Goal: Task Accomplishment & Management: Use online tool/utility

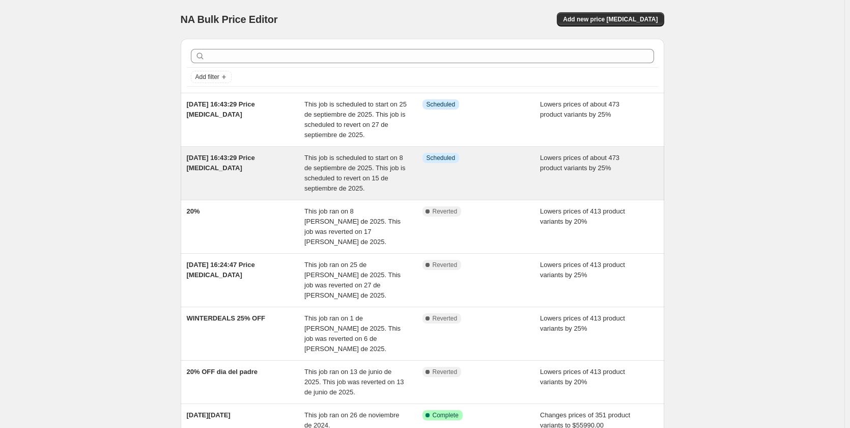
click at [315, 180] on span "This job is scheduled to start on 8 de septiembre de 2025. This job is schedule…" at bounding box center [355, 173] width 101 height 38
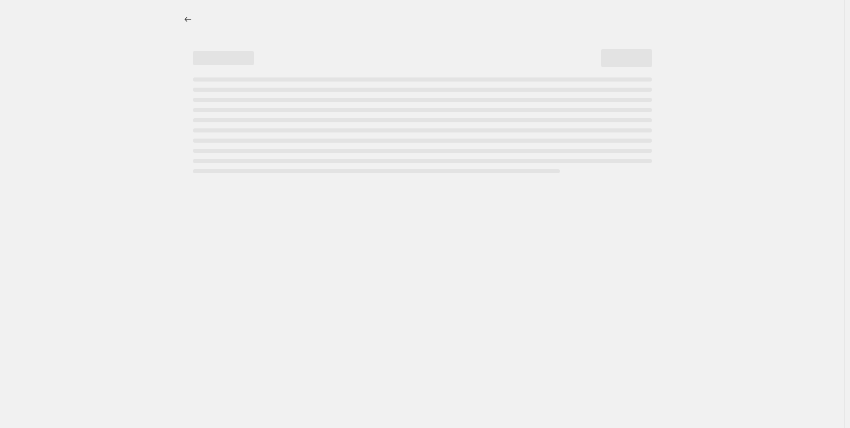
select select "percentage"
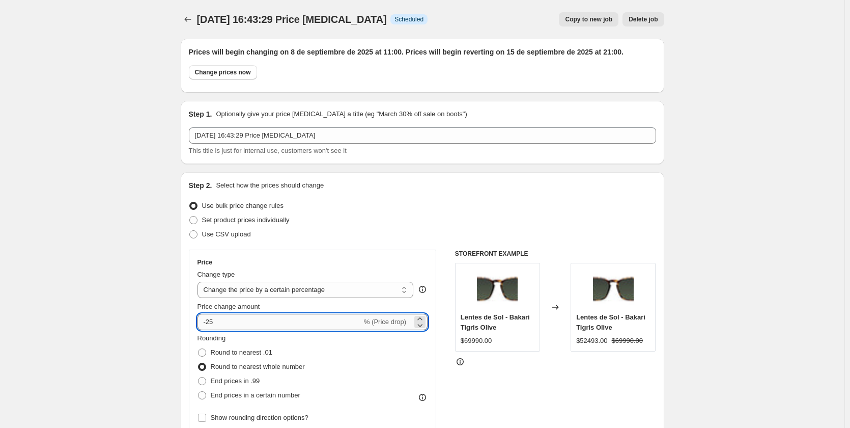
click at [252, 318] on input "-25" at bounding box center [280, 322] width 164 height 16
type input "-2"
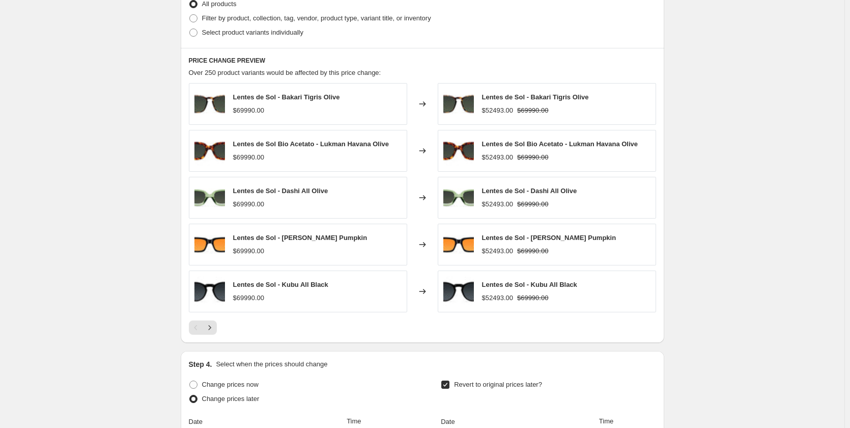
scroll to position [764, 0]
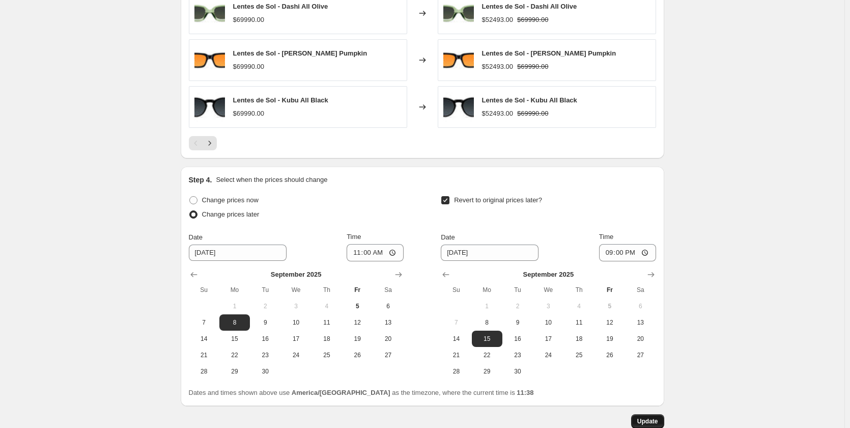
type input "-30"
click at [647, 423] on span "Update" at bounding box center [648, 421] width 21 height 8
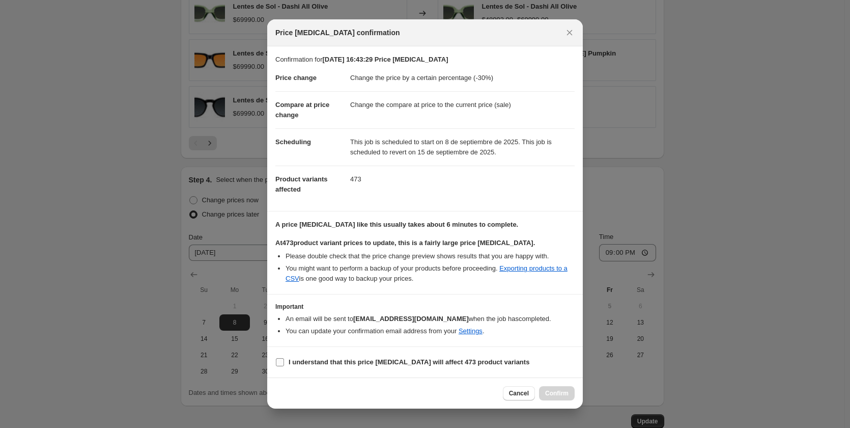
click at [284, 364] on span ":r2g:" at bounding box center [280, 362] width 9 height 9
click at [284, 364] on input "I understand that this price [MEDICAL_DATA] will affect 473 product variants" at bounding box center [280, 362] width 8 height 8
checkbox input "true"
click at [564, 394] on span "Confirm" at bounding box center [556, 393] width 23 height 8
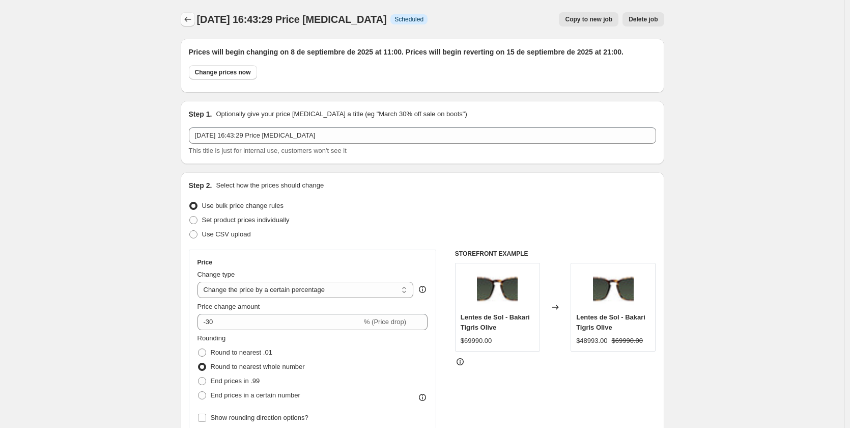
click at [186, 19] on icon "Price change jobs" at bounding box center [188, 19] width 10 height 10
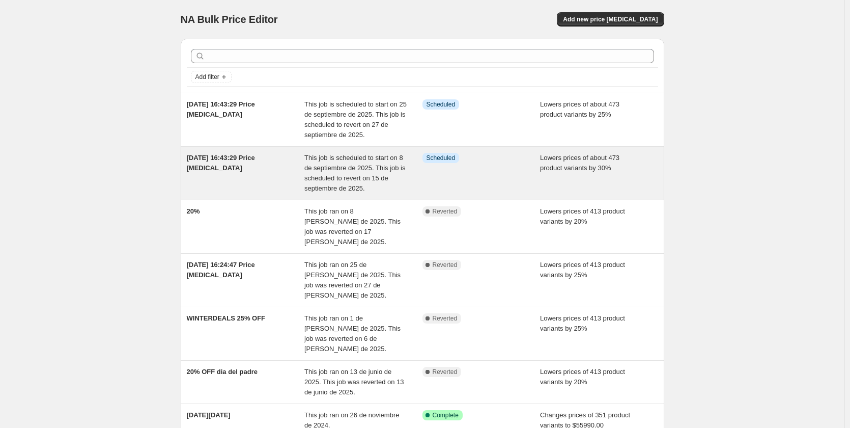
click at [274, 174] on div "[DATE] 16:43:29 Price [MEDICAL_DATA]" at bounding box center [246, 173] width 118 height 41
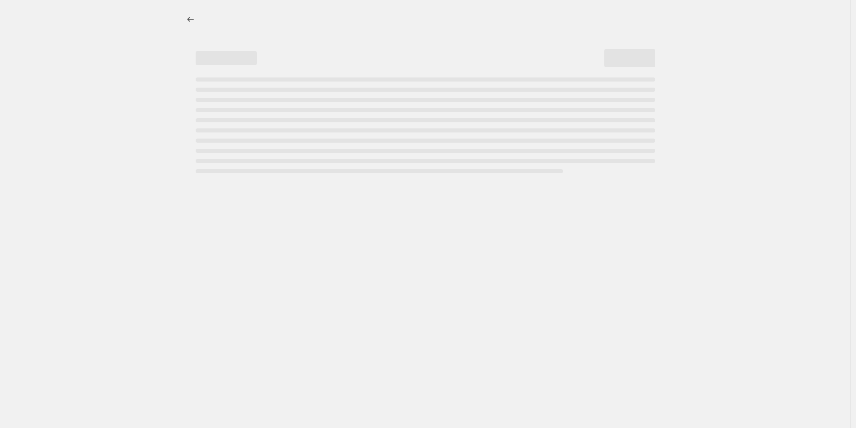
select select "percentage"
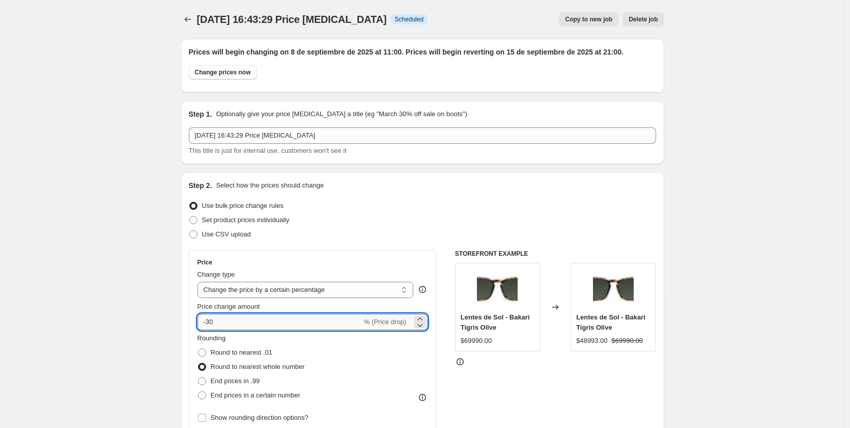
click at [222, 325] on input "-30" at bounding box center [280, 322] width 164 height 16
type input "-3"
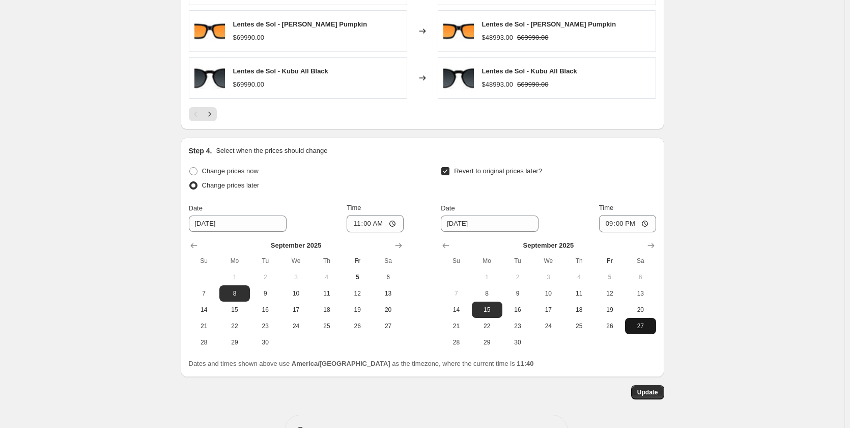
scroll to position [827, 0]
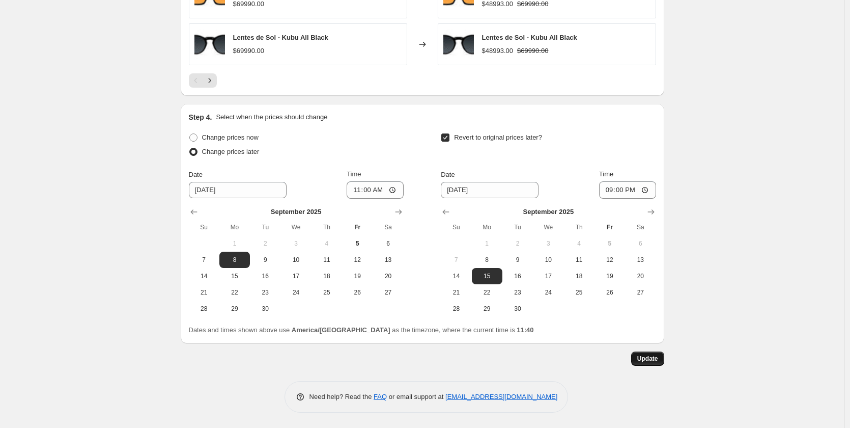
type input "-25"
click at [650, 363] on button "Update" at bounding box center [648, 358] width 33 height 14
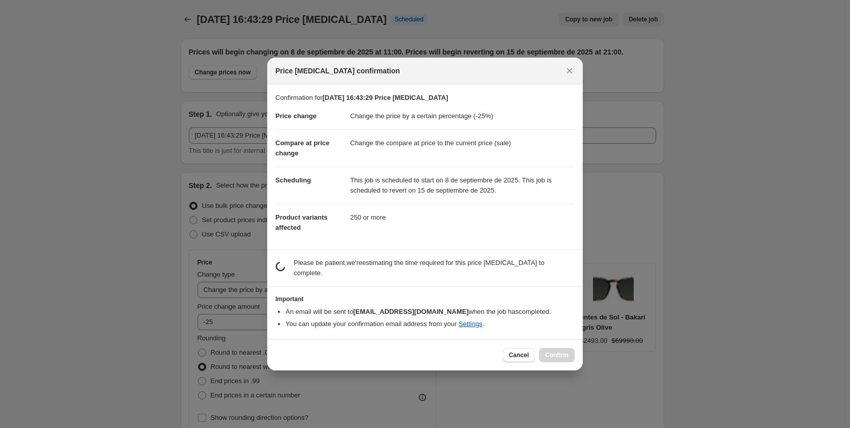
scroll to position [0, 0]
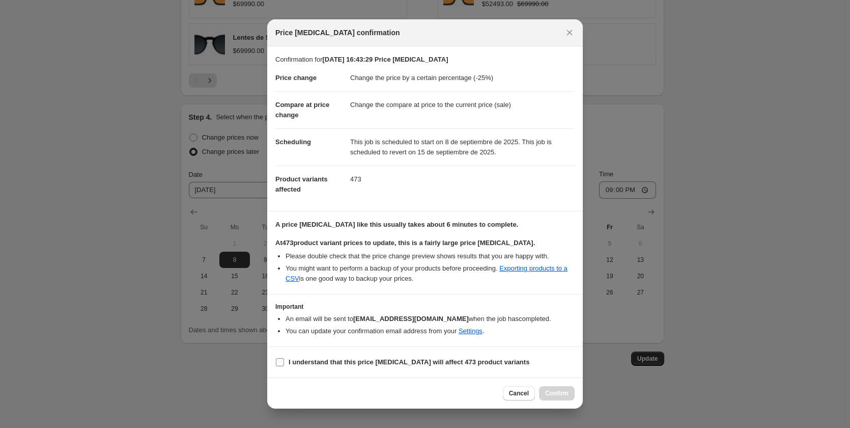
click at [312, 359] on b "I understand that this price [MEDICAL_DATA] will affect 473 product variants" at bounding box center [409, 362] width 241 height 8
click at [284, 359] on input "I understand that this price [MEDICAL_DATA] will affect 473 product variants" at bounding box center [280, 362] width 8 height 8
checkbox input "true"
click at [553, 395] on span "Confirm" at bounding box center [556, 393] width 23 height 8
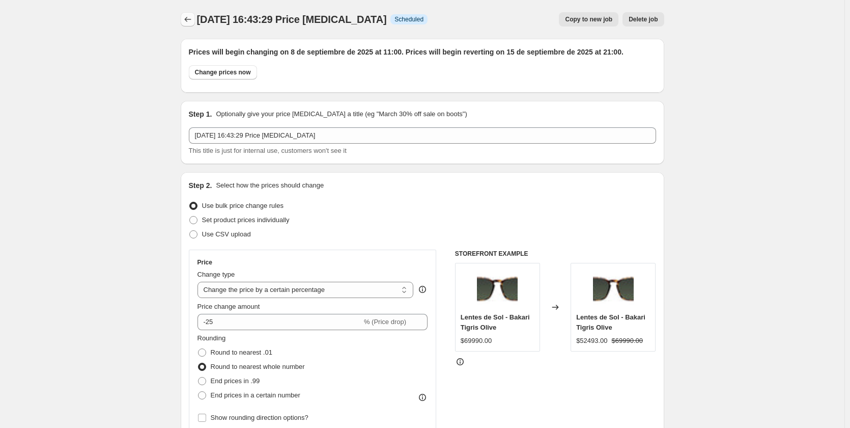
click at [185, 20] on icon "Price change jobs" at bounding box center [188, 19] width 10 height 10
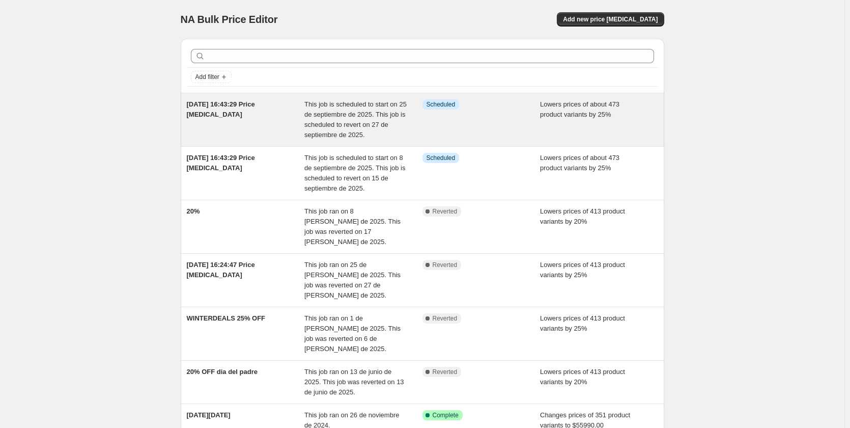
click at [392, 119] on div "This job is scheduled to start on 25 de septiembre de 2025. This job is schedul…" at bounding box center [364, 119] width 118 height 41
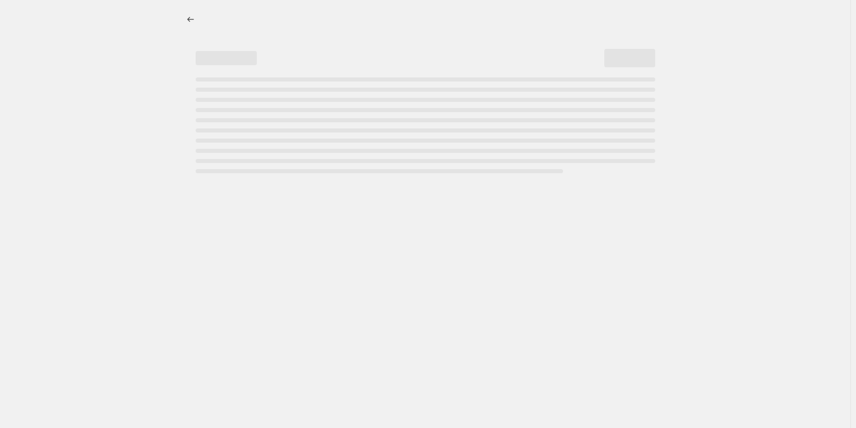
select select "percentage"
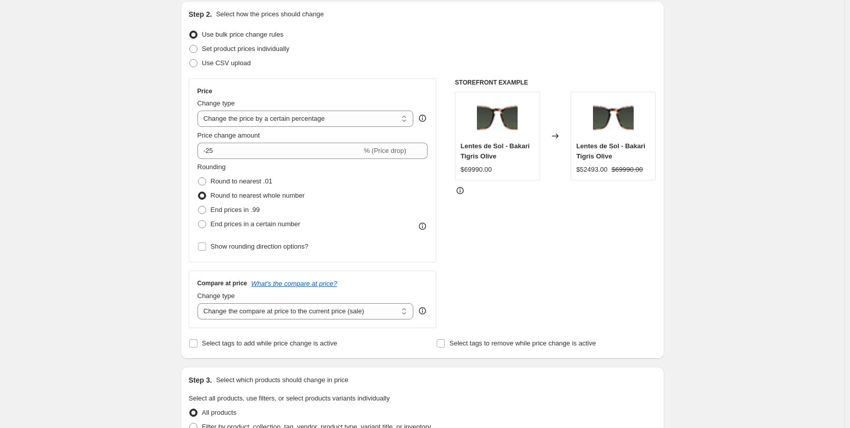
scroll to position [51, 0]
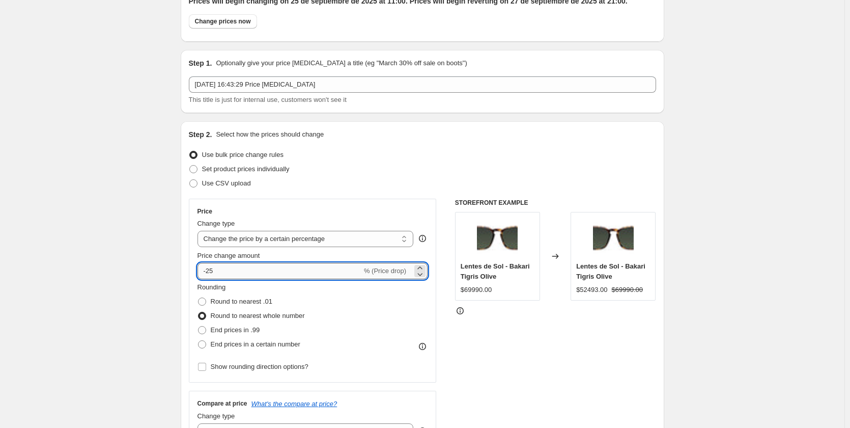
click at [257, 271] on input "-25" at bounding box center [280, 271] width 164 height 16
type input "-2"
type input "-30"
click at [569, 345] on div "STOREFRONT EXAMPLE Lentes de Sol - Bakari Tigris Olive $69990.00 Changed to Len…" at bounding box center [555, 324] width 201 height 250
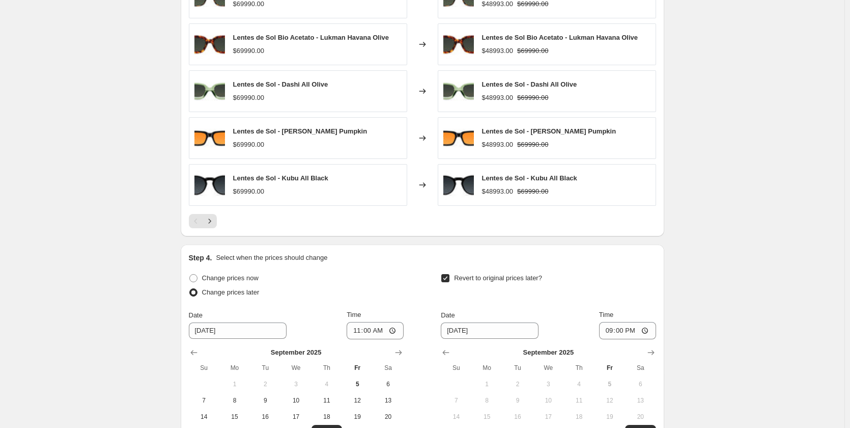
scroll to position [815, 0]
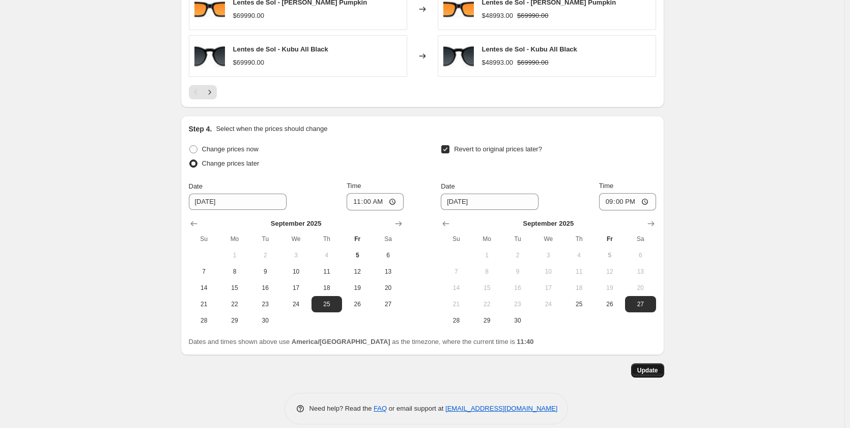
click at [657, 367] on span "Update" at bounding box center [648, 370] width 21 height 8
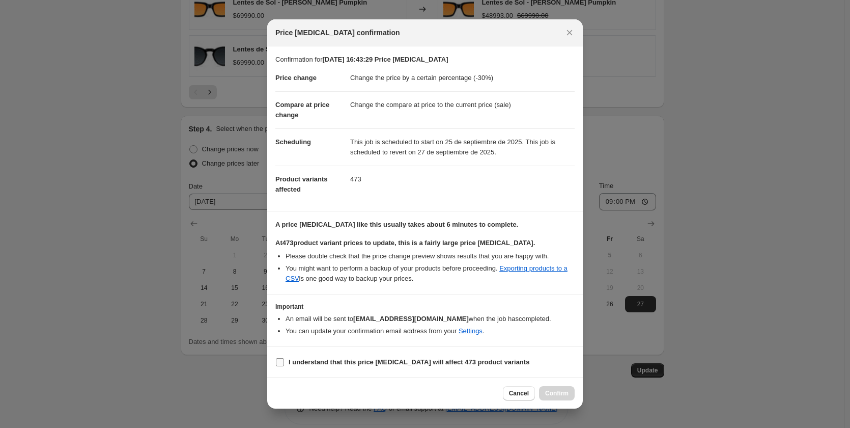
click at [301, 363] on b "I understand that this price [MEDICAL_DATA] will affect 473 product variants" at bounding box center [409, 362] width 241 height 8
click at [284, 363] on input "I understand that this price [MEDICAL_DATA] will affect 473 product variants" at bounding box center [280, 362] width 8 height 8
checkbox input "true"
click at [561, 393] on span "Confirm" at bounding box center [556, 393] width 23 height 8
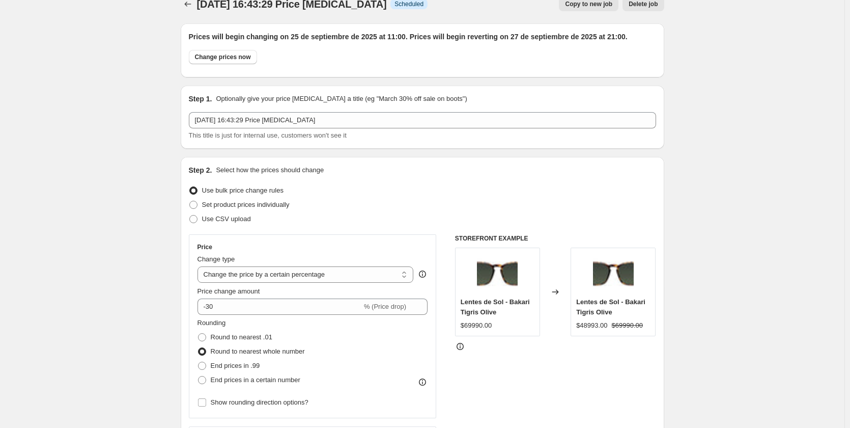
scroll to position [0, 0]
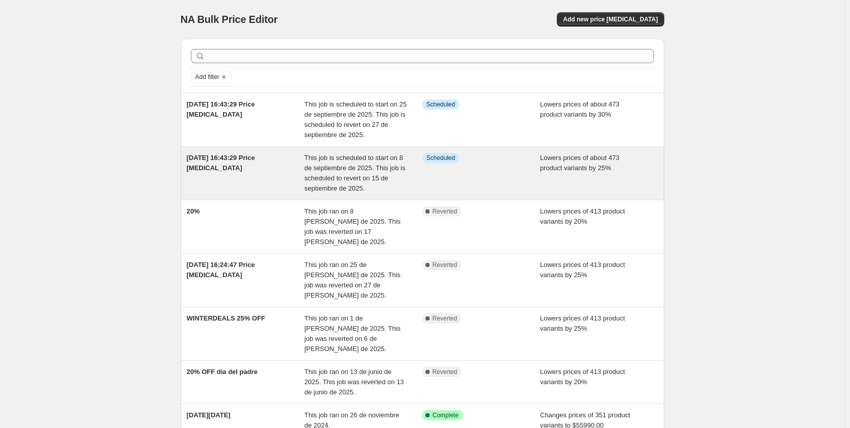
click at [280, 175] on div "[DATE] 16:43:29 Price [MEDICAL_DATA]" at bounding box center [246, 173] width 118 height 41
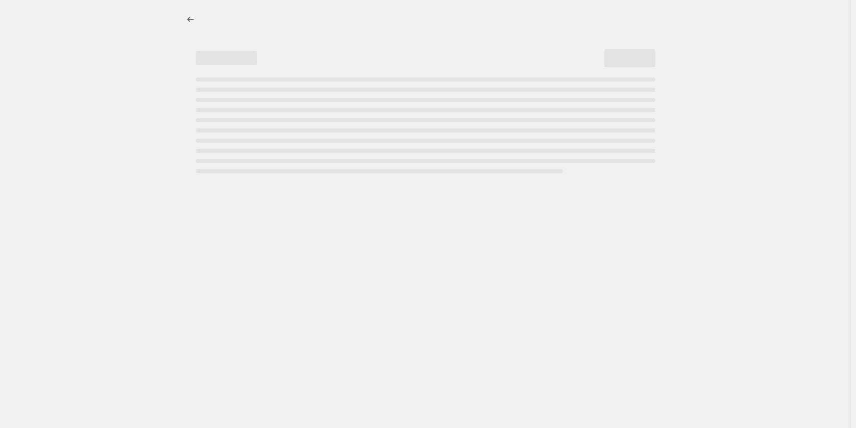
select select "percentage"
